Goal: Communication & Community: Answer question/provide support

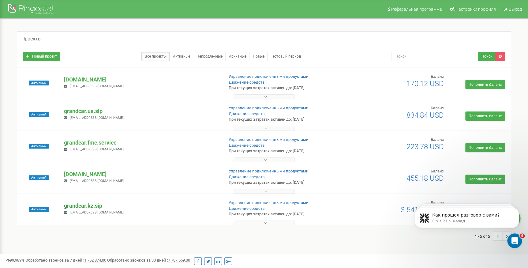
click at [90, 205] on p "grandcar.kz.sip" at bounding box center [141, 206] width 154 height 8
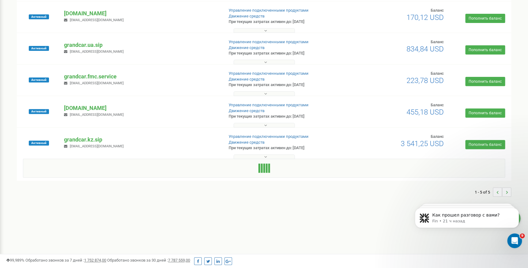
scroll to position [99, 0]
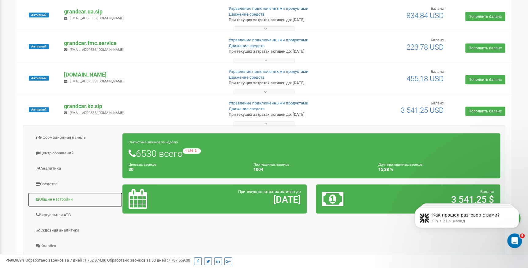
click at [59, 199] on link "Общие настройки" at bounding box center [75, 199] width 95 height 15
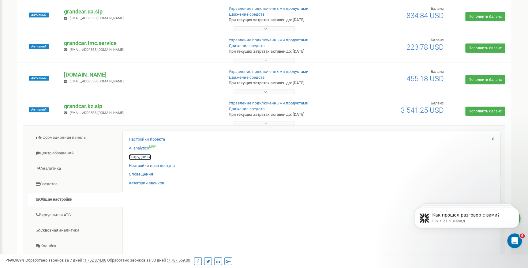
click at [144, 156] on link "Сотрудники" at bounding box center [140, 157] width 22 height 6
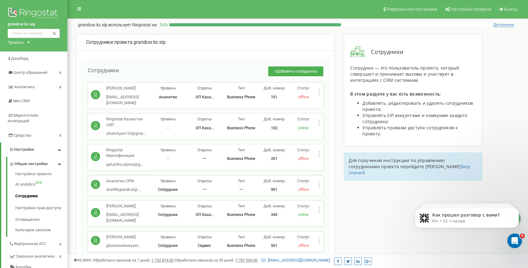
scroll to position [309, 0]
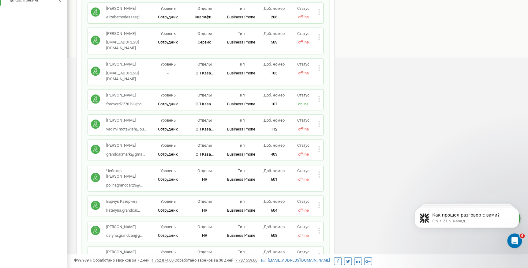
click at [318, 148] on icon at bounding box center [319, 149] width 2 height 2
click at [328, 154] on div "Редактировать" at bounding box center [346, 158] width 57 height 9
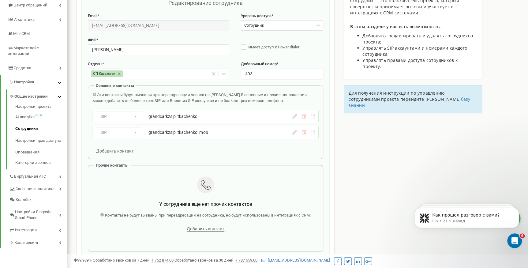
scroll to position [61, 0]
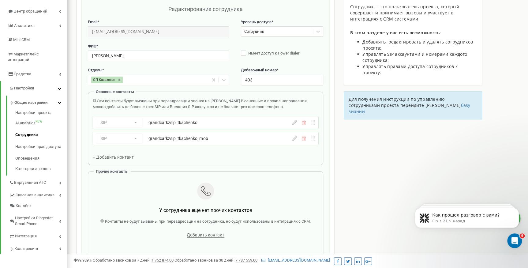
click at [296, 123] on icon at bounding box center [294, 122] width 5 height 5
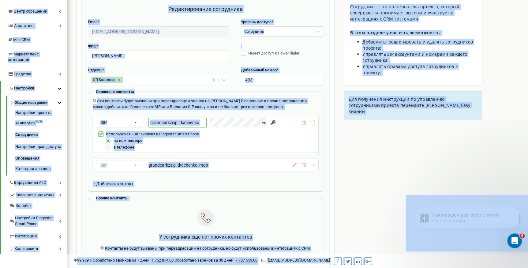
click at [187, 124] on input "grandcarkzsip_tkachenko" at bounding box center [177, 122] width 58 height 10
click at [200, 121] on input "grandcarkzsip_tkachenko" at bounding box center [177, 122] width 58 height 10
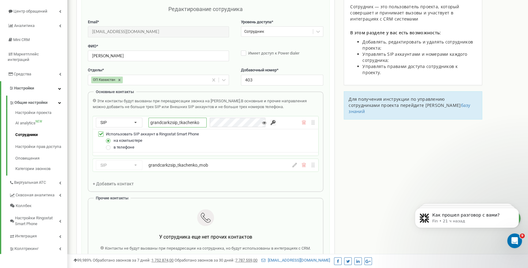
click at [200, 121] on input "grandcarkzsip_tkachenko" at bounding box center [177, 122] width 58 height 10
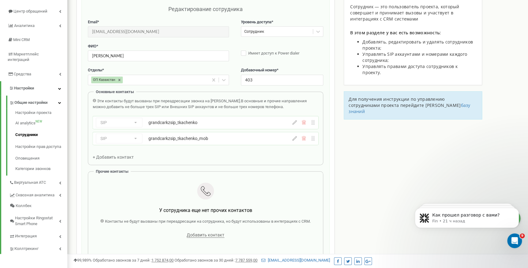
click at [295, 122] on icon at bounding box center [294, 122] width 5 height 5
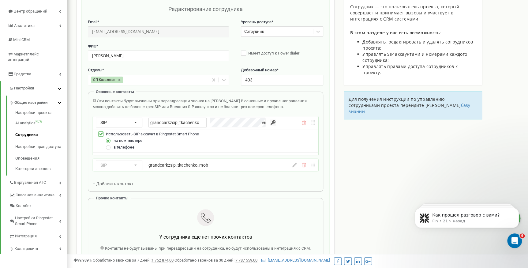
click at [270, 123] on input "button" at bounding box center [273, 122] width 6 height 6
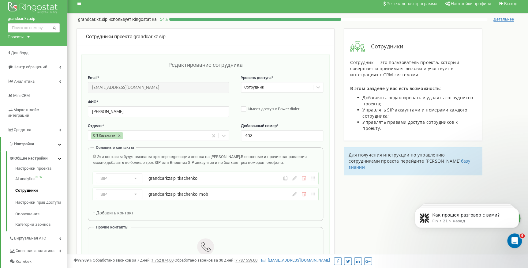
scroll to position [0, 0]
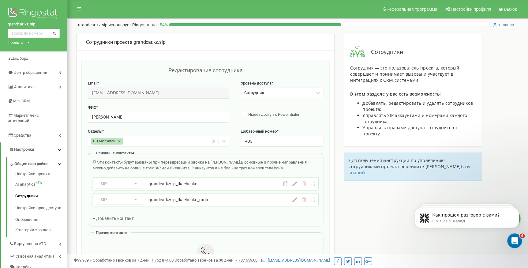
click at [18, 42] on div "Проекты" at bounding box center [16, 42] width 16 height 6
click at [38, 60] on link "[DOMAIN_NAME]" at bounding box center [28, 60] width 34 height 5
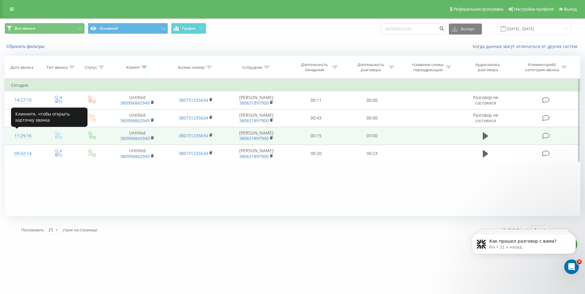
click at [28, 137] on div "11:29:16" at bounding box center [23, 136] width 24 height 12
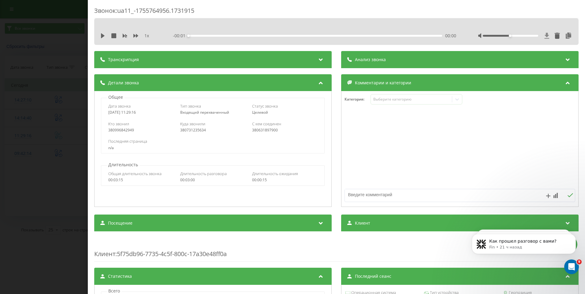
click at [544, 33] on icon at bounding box center [546, 36] width 5 height 6
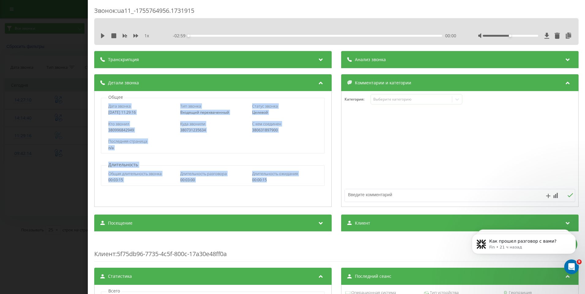
drag, startPoint x: 268, startPoint y: 179, endPoint x: 108, endPoint y: 108, distance: 175.2
click at [108, 108] on div "Общее Дата звонка 2025-08-21 11:29:16 Тип звонка Входящий перехваченный Статус …" at bounding box center [212, 149] width 237 height 116
copy div "Дата звонка 2025-08-21 11:29:16 Тип звонка Входящий перехваченный Статус звонка…"
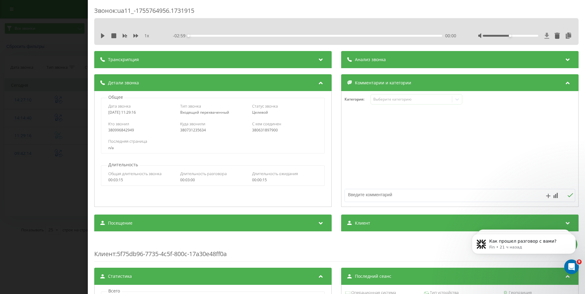
click at [544, 36] on icon at bounding box center [546, 36] width 5 height 6
click at [169, 135] on div "Последняя страница n/a" at bounding box center [212, 144] width 223 height 18
click at [61, 29] on div "Звонок : ua11_-1755764956.1731915 1 x - 02:59 00:00 00:00 Транскрипция Для анал…" at bounding box center [292, 147] width 585 height 294
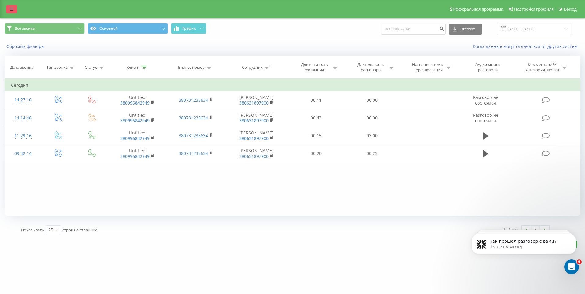
click at [10, 9] on link at bounding box center [11, 9] width 11 height 9
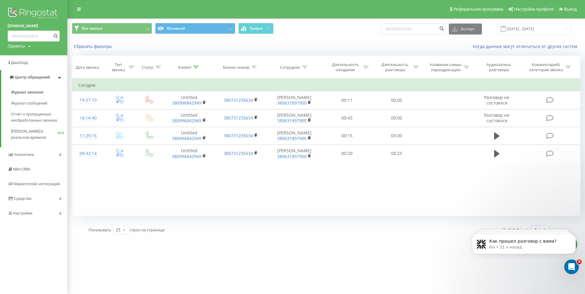
click at [27, 45] on div "Проекты grandcar.kz.sip grandcar.fmc.com grandcar.ua.sip grandcar.fmc.service g…" at bounding box center [19, 46] width 23 height 6
click at [36, 56] on link "grandcar.kz.sip" at bounding box center [31, 55] width 36 height 5
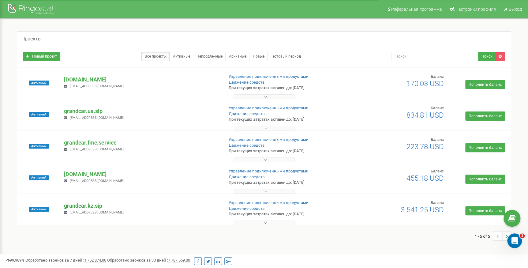
click at [87, 207] on p "grandcar.kz.sip" at bounding box center [141, 206] width 154 height 8
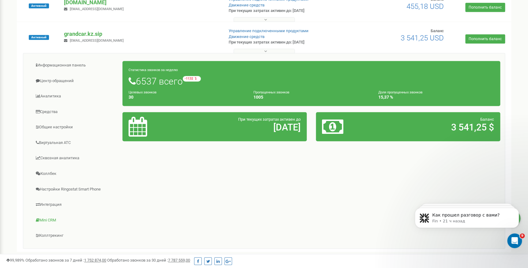
scroll to position [189, 0]
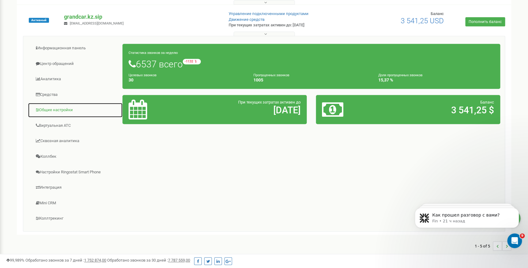
click at [53, 112] on link "Общие настройки" at bounding box center [75, 109] width 95 height 15
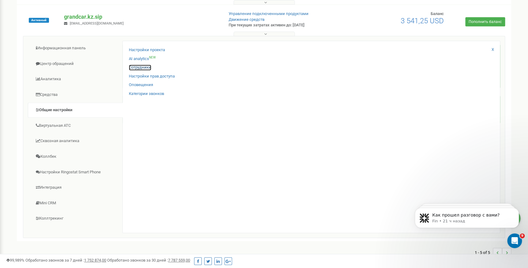
click at [139, 69] on link "Сотрудники" at bounding box center [140, 68] width 22 height 6
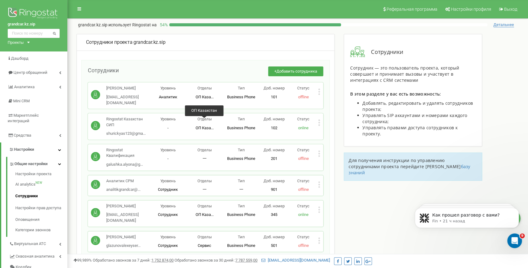
click at [177, 128] on div "Ringostat Казахстан СИП shurickyas123@gma... shurickyas123@gmail.com Уровень - …" at bounding box center [205, 126] width 229 height 20
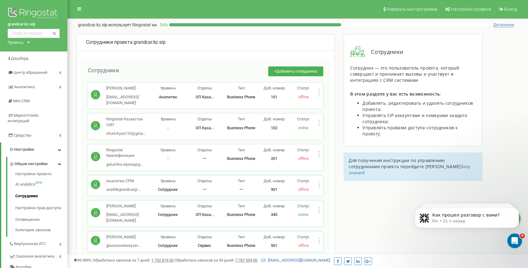
scroll to position [309, 0]
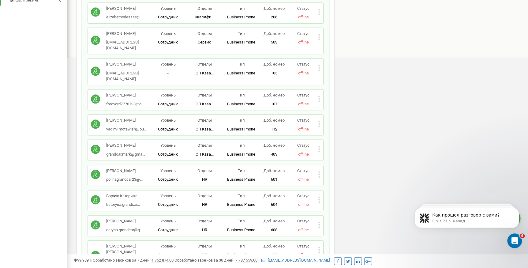
click at [318, 146] on icon at bounding box center [319, 149] width 2 height 6
click at [326, 157] on icon at bounding box center [323, 159] width 5 height 5
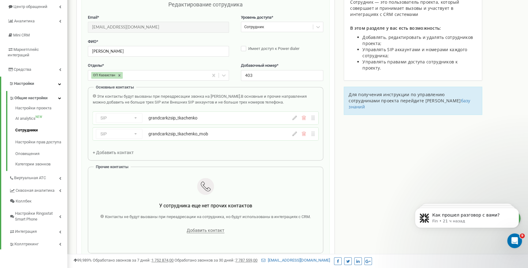
scroll to position [61, 0]
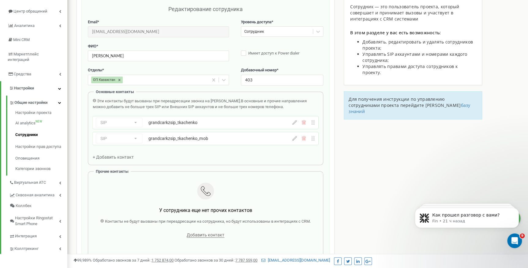
click at [295, 124] on button at bounding box center [294, 122] width 5 height 5
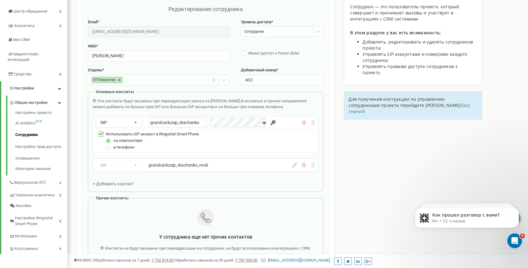
click at [270, 121] on input "button" at bounding box center [273, 122] width 6 height 6
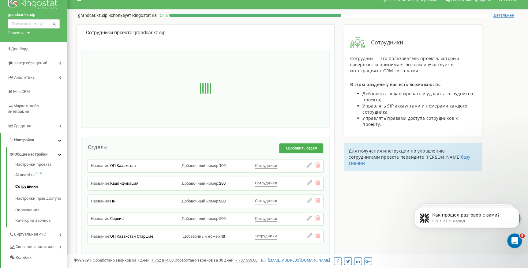
scroll to position [0, 0]
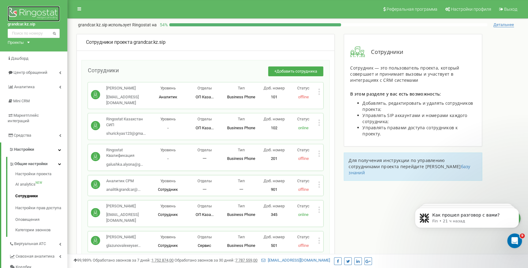
click at [23, 12] on img at bounding box center [34, 13] width 52 height 15
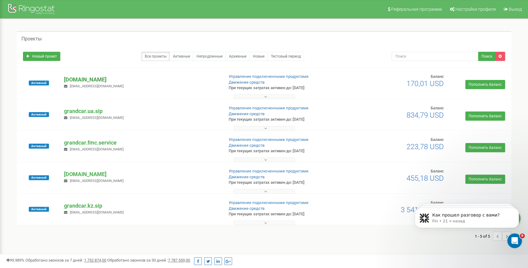
click at [88, 77] on p "[DOMAIN_NAME]" at bounding box center [141, 80] width 154 height 8
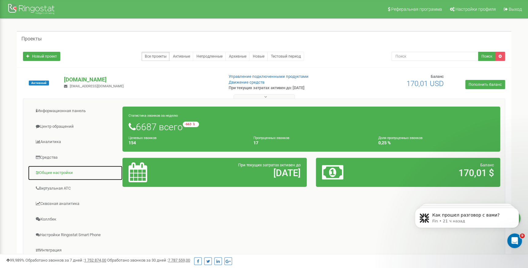
click at [56, 170] on link "Общие настройки" at bounding box center [75, 172] width 95 height 15
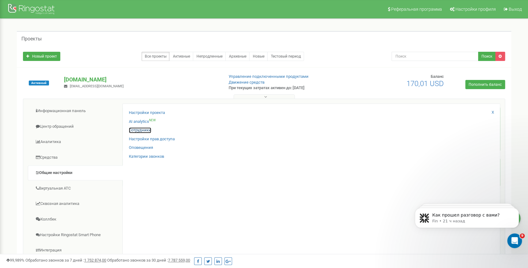
click at [140, 128] on link "Сотрудники" at bounding box center [140, 130] width 22 height 6
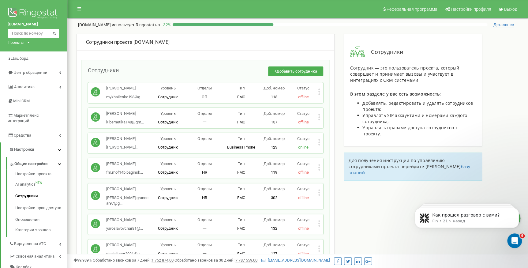
click at [28, 38] on div "grandcar.fmc.com Проекты grandcar.kz.sip grandcar.fmc.com grandcar.ua.sip grand…" at bounding box center [33, 25] width 67 height 51
click at [27, 39] on div "Проекты grandcar.kz.sip grandcar.fmc.com grandcar.ua.sip grandcar.fmc.service g…" at bounding box center [18, 42] width 20 height 6
click at [32, 28] on div "grandcar.fmc.com Проекты grandcar.kz.sip grandcar.fmc.com grandcar.ua.sip grand…" at bounding box center [33, 25] width 67 height 51
click at [32, 31] on input "text" at bounding box center [34, 33] width 52 height 9
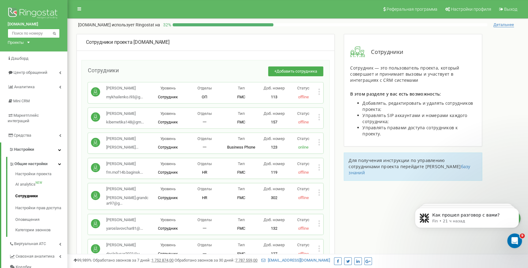
paste input "380 99 684 2949"
type input "380 99 684 2949"
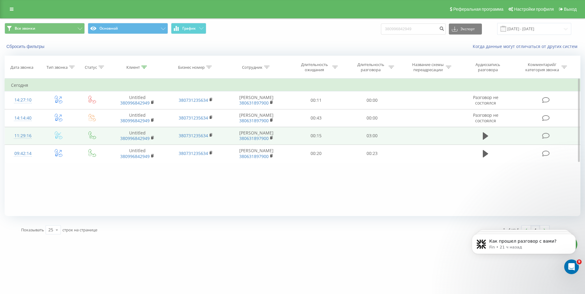
click at [28, 133] on div "11:29:16" at bounding box center [23, 136] width 24 height 12
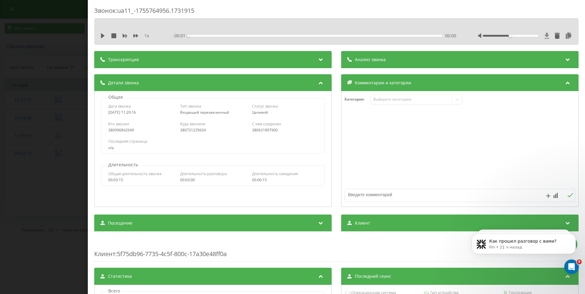
click at [544, 34] on icon at bounding box center [546, 36] width 5 height 6
click at [574, 267] on icon "Открыть службу сообщений Intercom" at bounding box center [571, 266] width 10 height 10
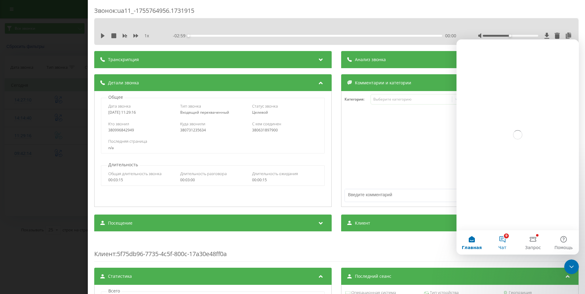
click at [501, 243] on button "9 Чат" at bounding box center [502, 242] width 31 height 24
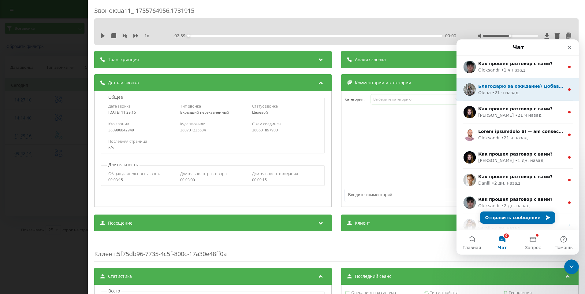
click at [534, 92] on div "Olena • 21 ч назад" at bounding box center [521, 93] width 86 height 6
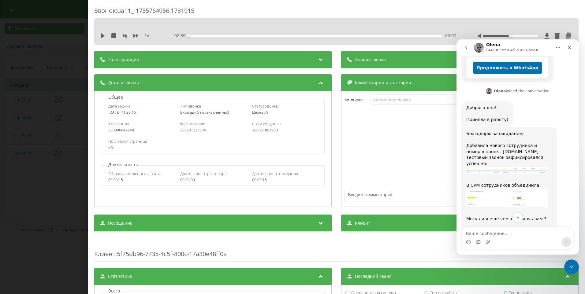
scroll to position [185, 0]
click at [493, 230] on textarea "Ваше сообщение..." at bounding box center [518, 232] width 112 height 10
type textarea "это всё, спасибо"
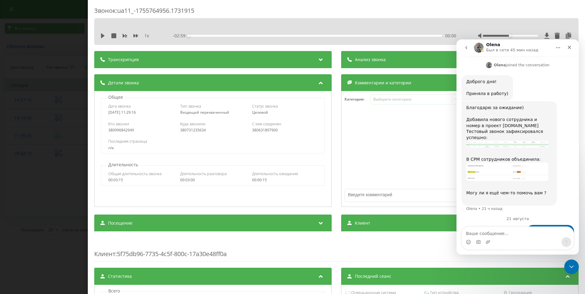
scroll to position [220, 0]
click at [467, 50] on button "go back" at bounding box center [466, 48] width 12 height 12
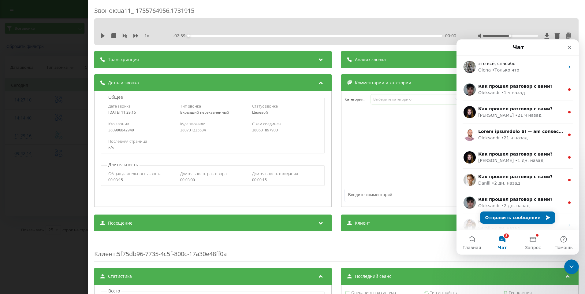
click at [70, 31] on div "Звонок : ua11_-1755764956.1731915 1 x - 02:59 00:00 00:00 Транскрипция Для анал…" at bounding box center [292, 147] width 585 height 294
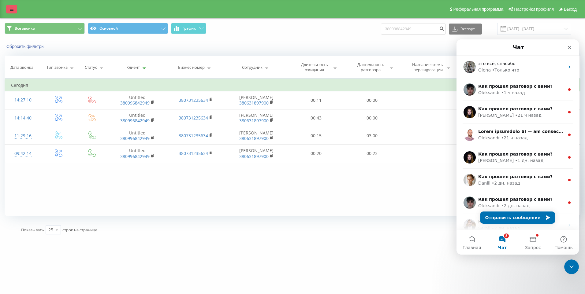
click at [11, 10] on icon at bounding box center [12, 9] width 4 height 4
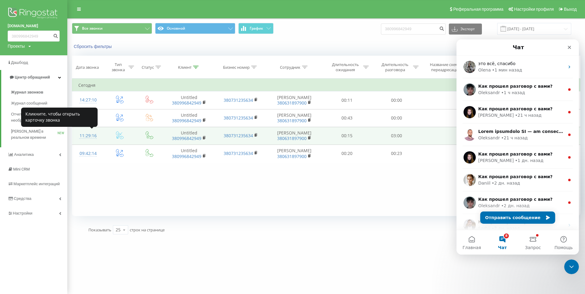
click at [90, 135] on div "11:29:16" at bounding box center [87, 136] width 19 height 12
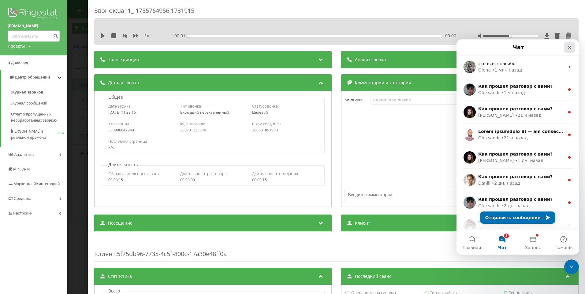
click at [569, 48] on icon "Закрыть" at bounding box center [569, 47] width 5 height 5
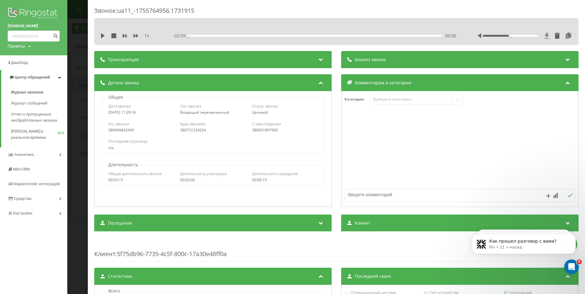
click at [544, 35] on icon at bounding box center [546, 36] width 5 height 6
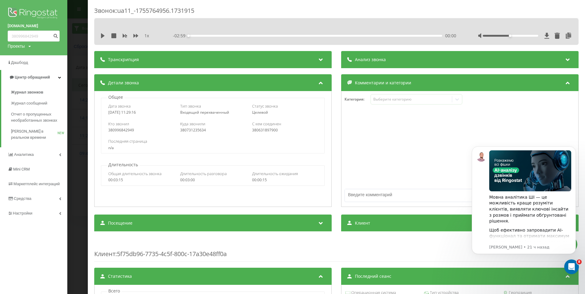
click at [80, 107] on div "Звонок : ua11_-1755764956.1731915 1 x - 02:59 00:00 00:00 Транскрипция Для анал…" at bounding box center [292, 147] width 585 height 294
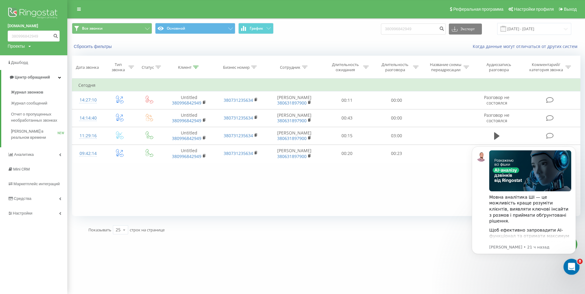
click at [566, 261] on div "Открыть службу сообщений Intercom" at bounding box center [570, 266] width 20 height 20
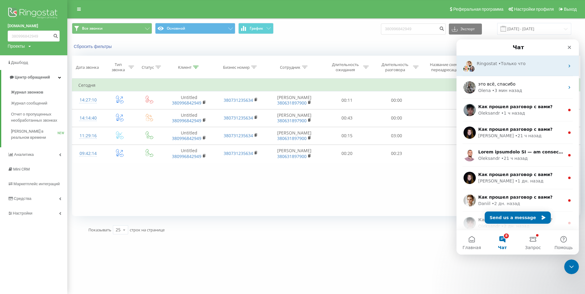
click at [493, 67] on div "Ringostat" at bounding box center [487, 64] width 20 height 6
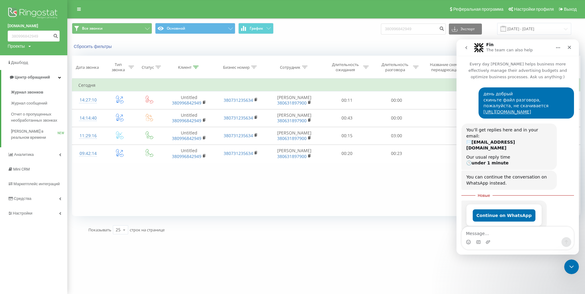
scroll to position [1, 0]
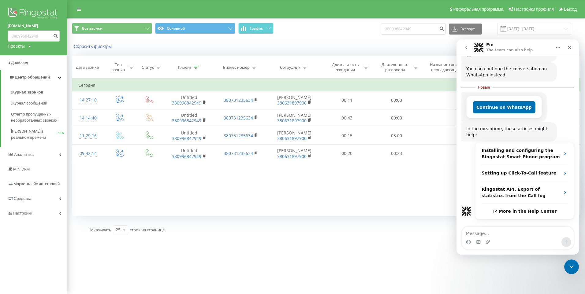
click at [487, 234] on textarea "Message…" at bounding box center [518, 232] width 112 height 10
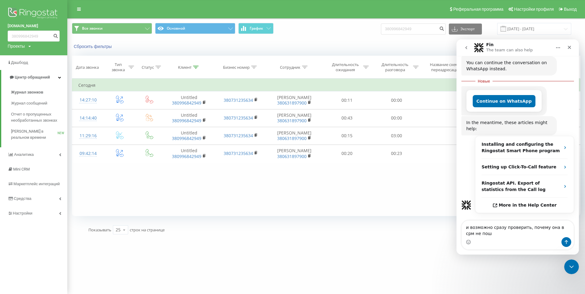
scroll to position [161, 0]
type textarea "и возможно сразу проверить, почему она в срм не пошла"
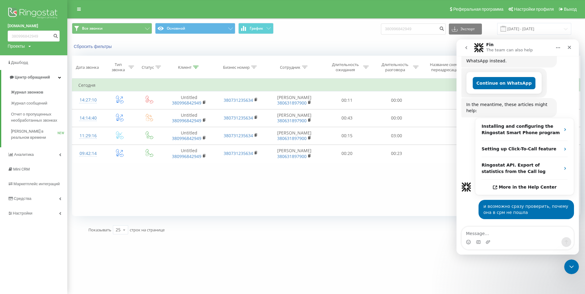
scroll to position [169, 0]
